Goal: Subscribe to service/newsletter

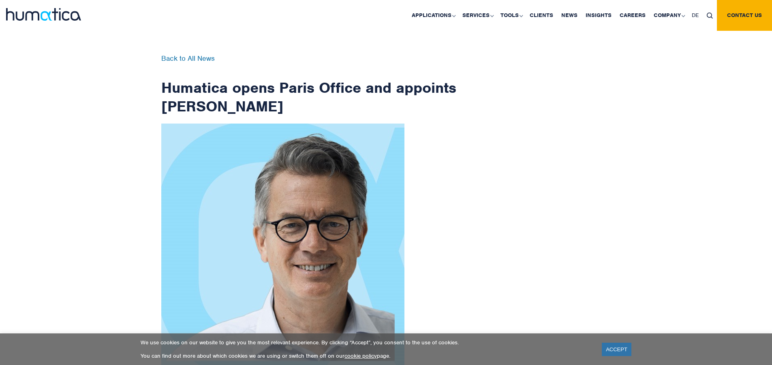
scroll to position [1292, 0]
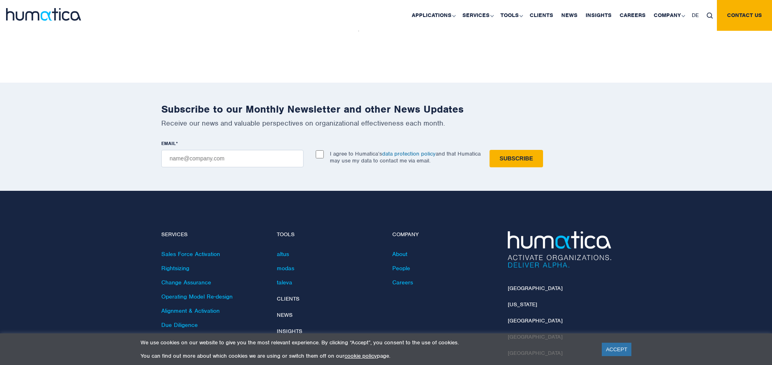
checkbox input "true"
type input "[EMAIL_ADDRESS][DOMAIN_NAME]"
click at [489, 150] on input "Subscribe" at bounding box center [515, 158] width 53 height 17
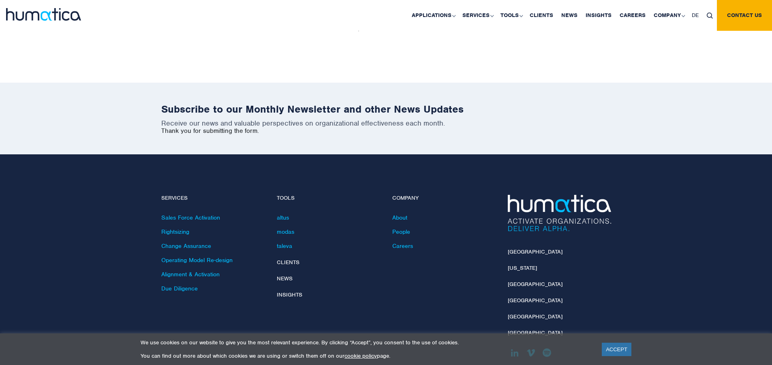
scroll to position [1256, 0]
